Goal: Obtain resource: Download file/media

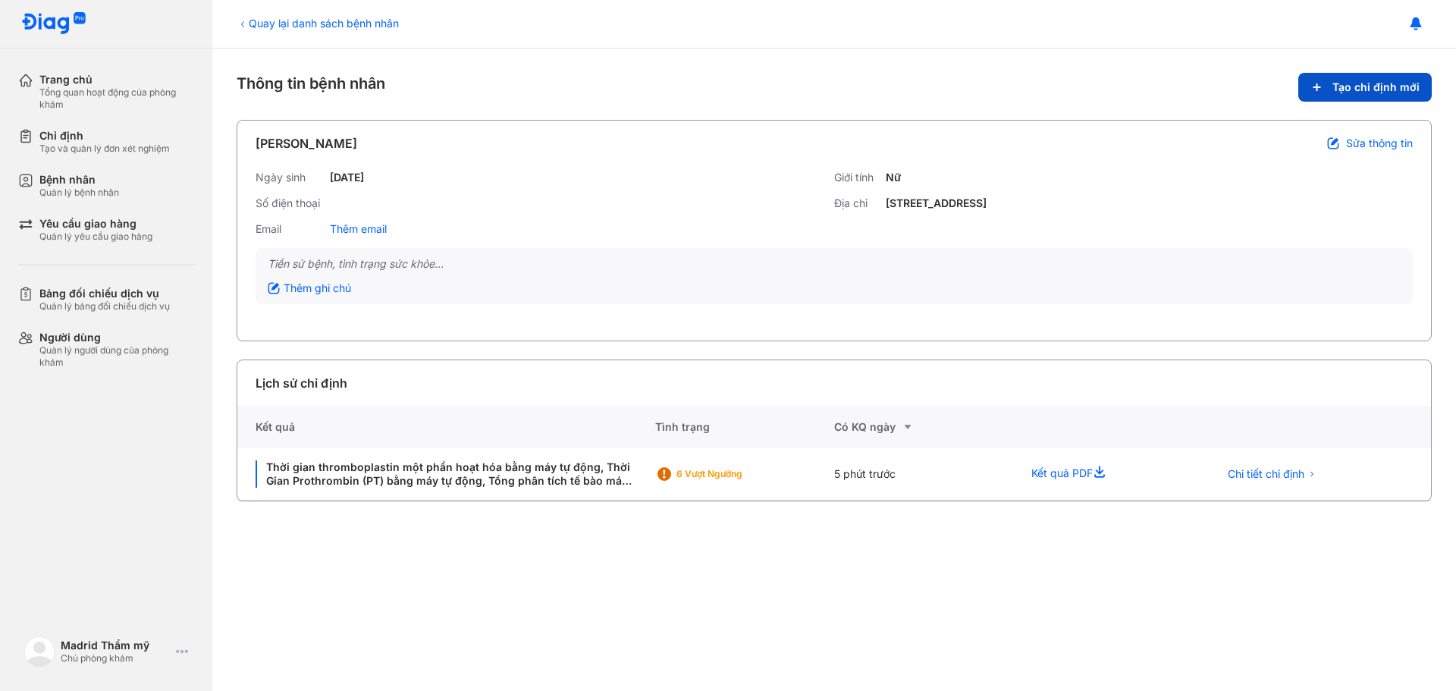
click at [1393, 84] on span "Tạo chỉ định mới" at bounding box center [1376, 87] width 87 height 14
click at [1098, 476] on icon at bounding box center [1102, 474] width 18 height 18
click at [1265, 472] on span "Chi tiết chỉ định" at bounding box center [1266, 474] width 77 height 14
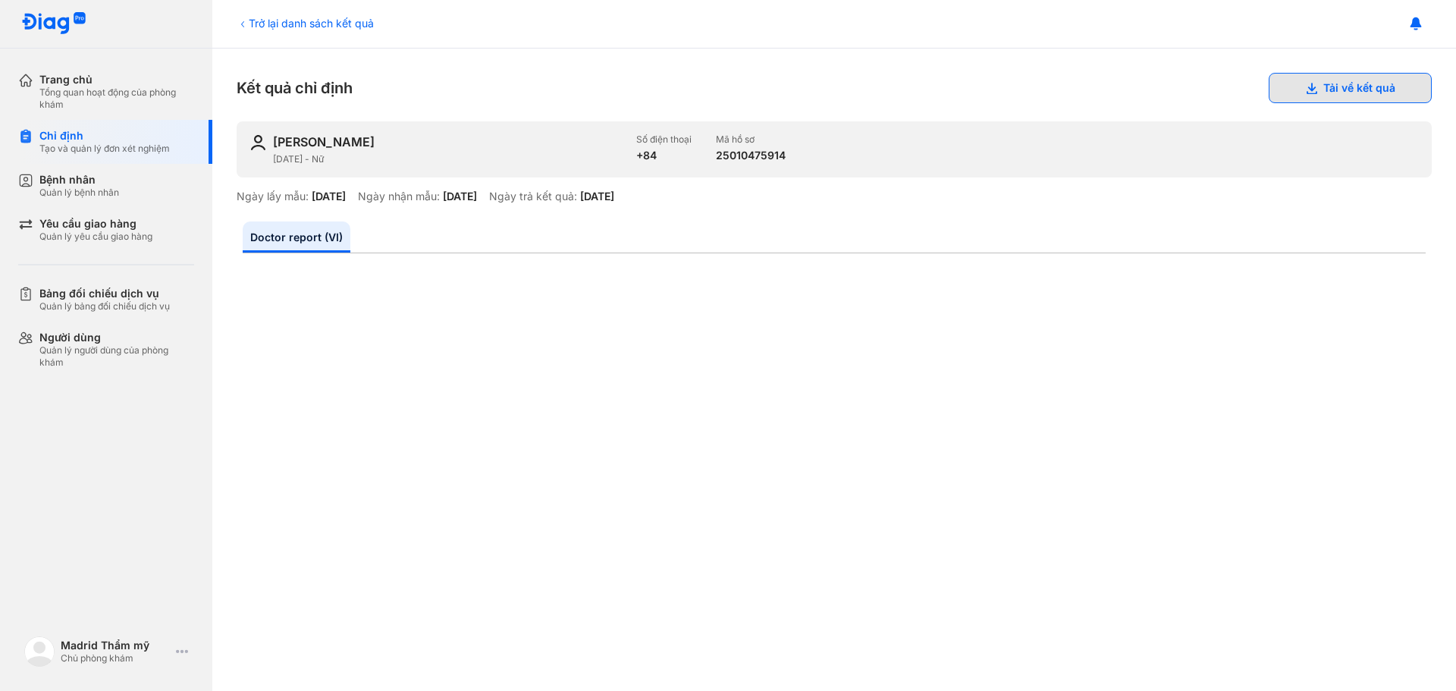
click at [1311, 80] on button "Tải về kết quả" at bounding box center [1350, 88] width 163 height 30
